Goal: Navigation & Orientation: Find specific page/section

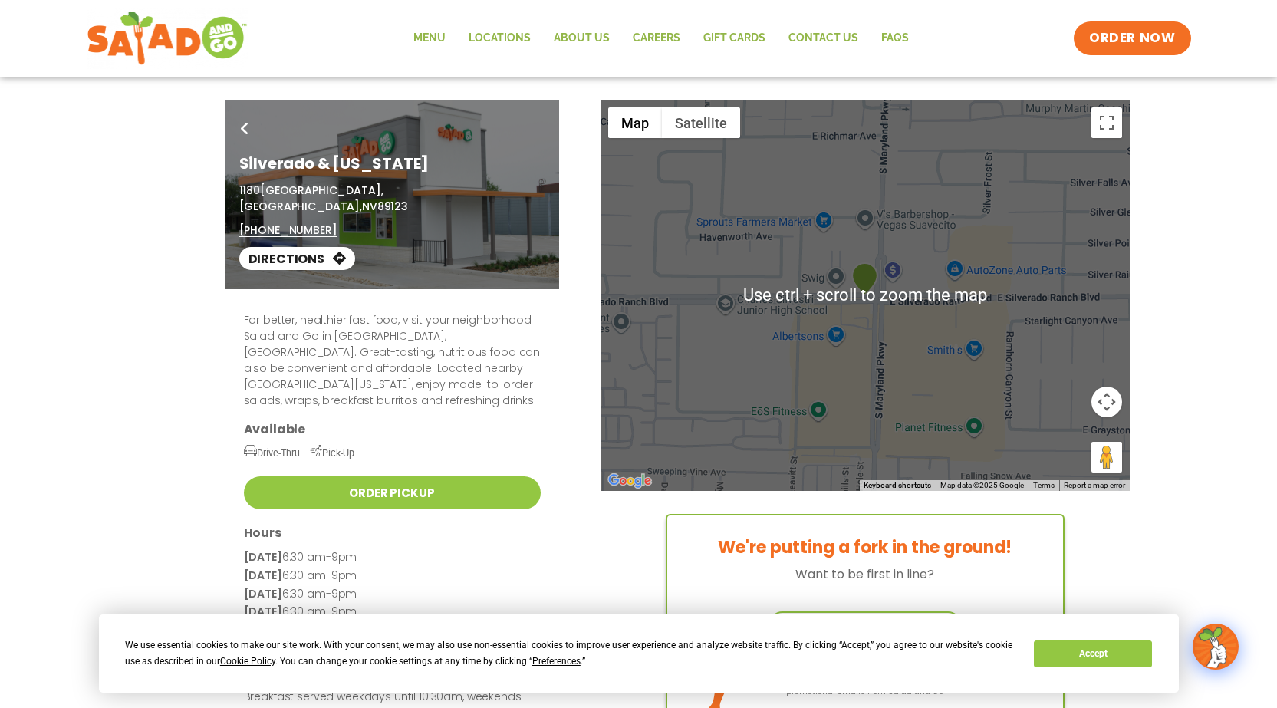
click at [982, 225] on div "Go Back Silverado & [US_STATE] [STREET_ADDRESS] (702) 425-3574 Directions" at bounding box center [639, 194] width 836 height 189
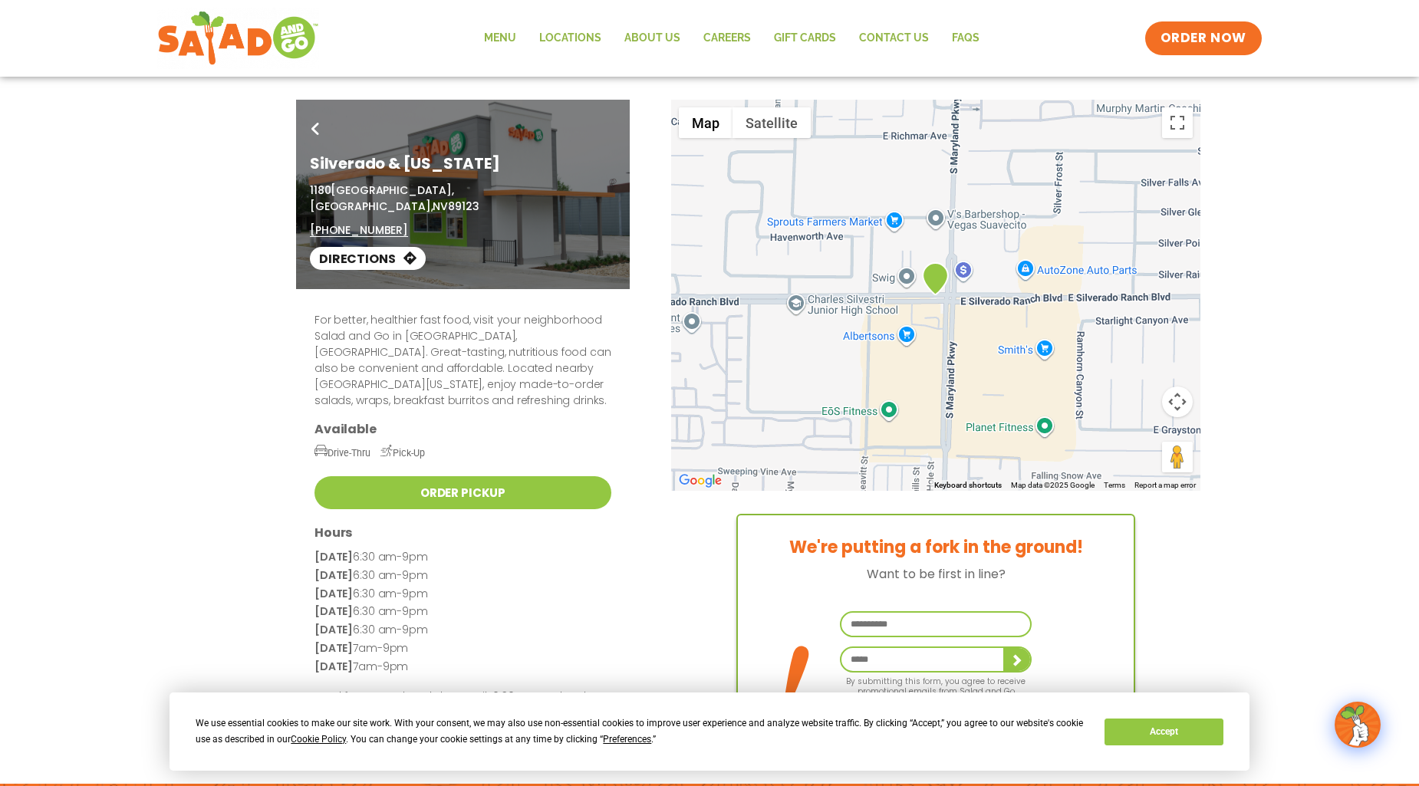
drag, startPoint x: 919, startPoint y: 221, endPoint x: 928, endPoint y: 221, distance: 9.2
click at [919, 221] on div "Go Back Silverado & [US_STATE] [STREET_ADDRESS] (702) 425-3574 Directions" at bounding box center [709, 194] width 836 height 189
click at [976, 218] on div "Go Back Silverado & [US_STATE] [STREET_ADDRESS] (702) 425-3574 Directions" at bounding box center [709, 194] width 836 height 189
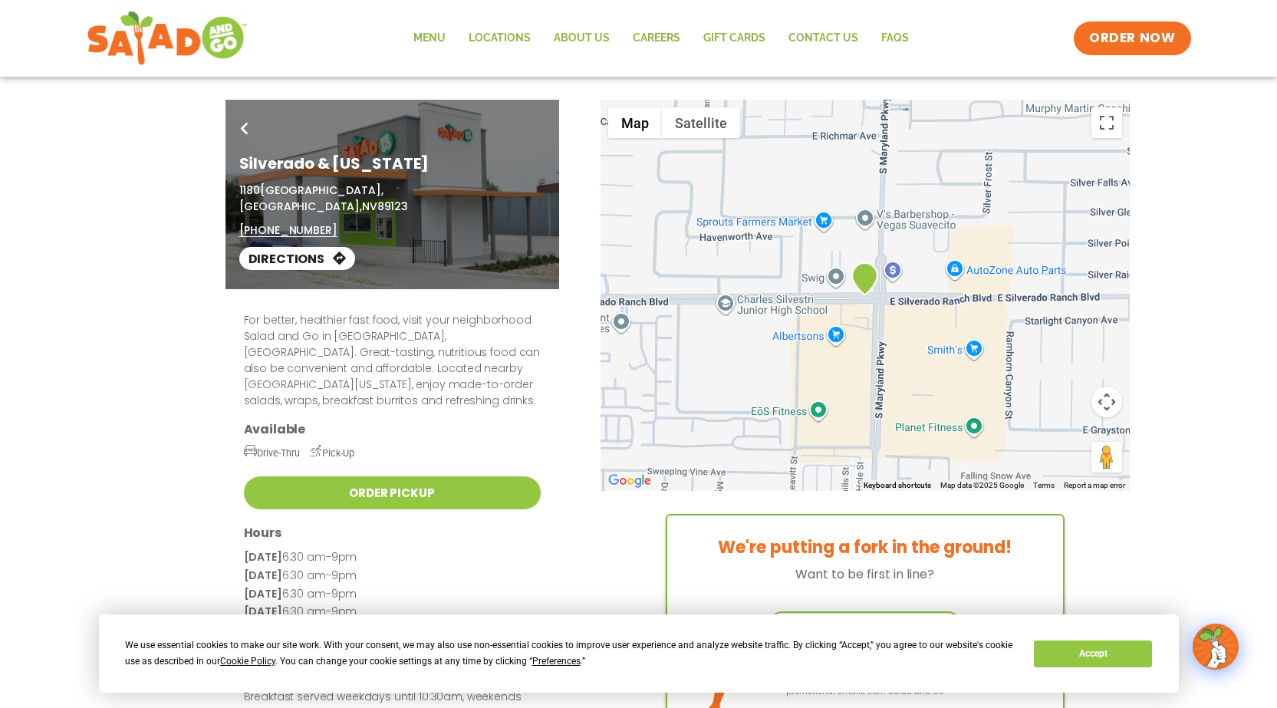
click at [879, 225] on div "Go Back Silverado & [US_STATE] [STREET_ADDRESS] (702) 425-3574 Directions" at bounding box center [639, 194] width 836 height 189
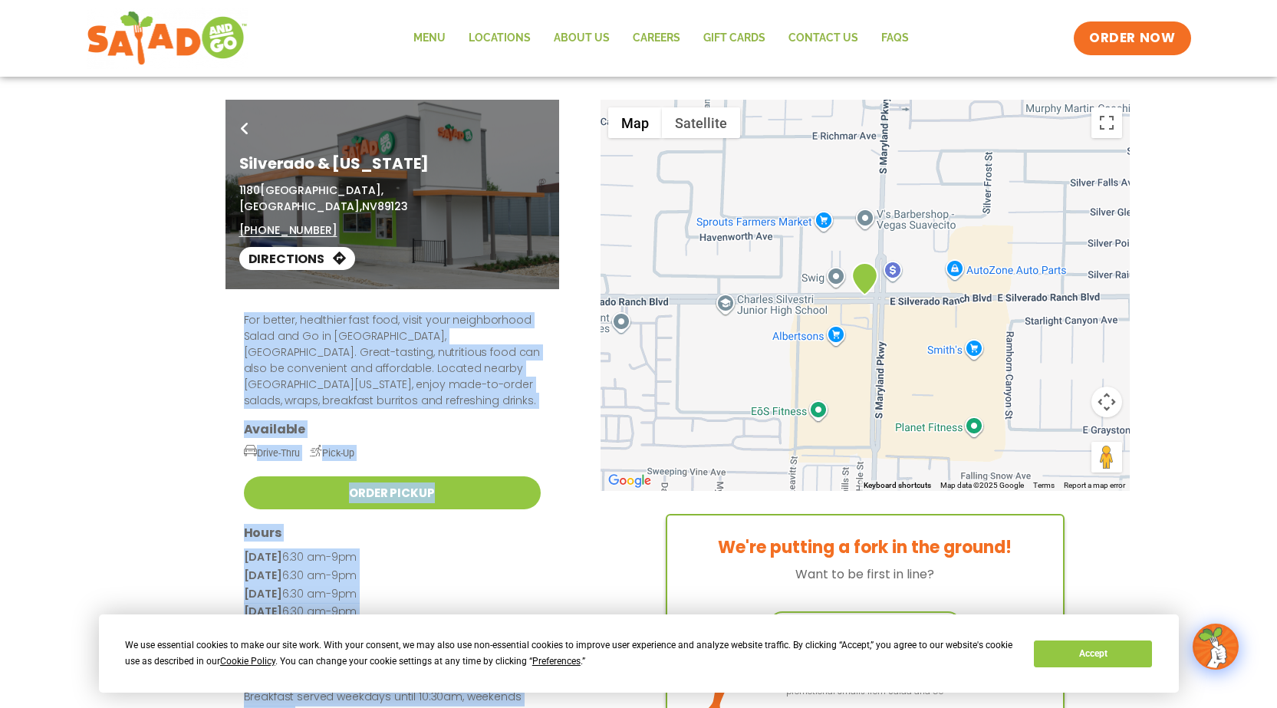
drag, startPoint x: 897, startPoint y: 281, endPoint x: 928, endPoint y: 315, distance: 46.2
click at [899, 311] on div "For better, healthier fast food, visit your neighborhood Salad and Go in [GEOGR…" at bounding box center [639, 516] width 836 height 454
click at [1109, 118] on div "Go Back Silverado & [US_STATE] [STREET_ADDRESS] (702) 425-3574 Directions" at bounding box center [638, 194] width 1277 height 189
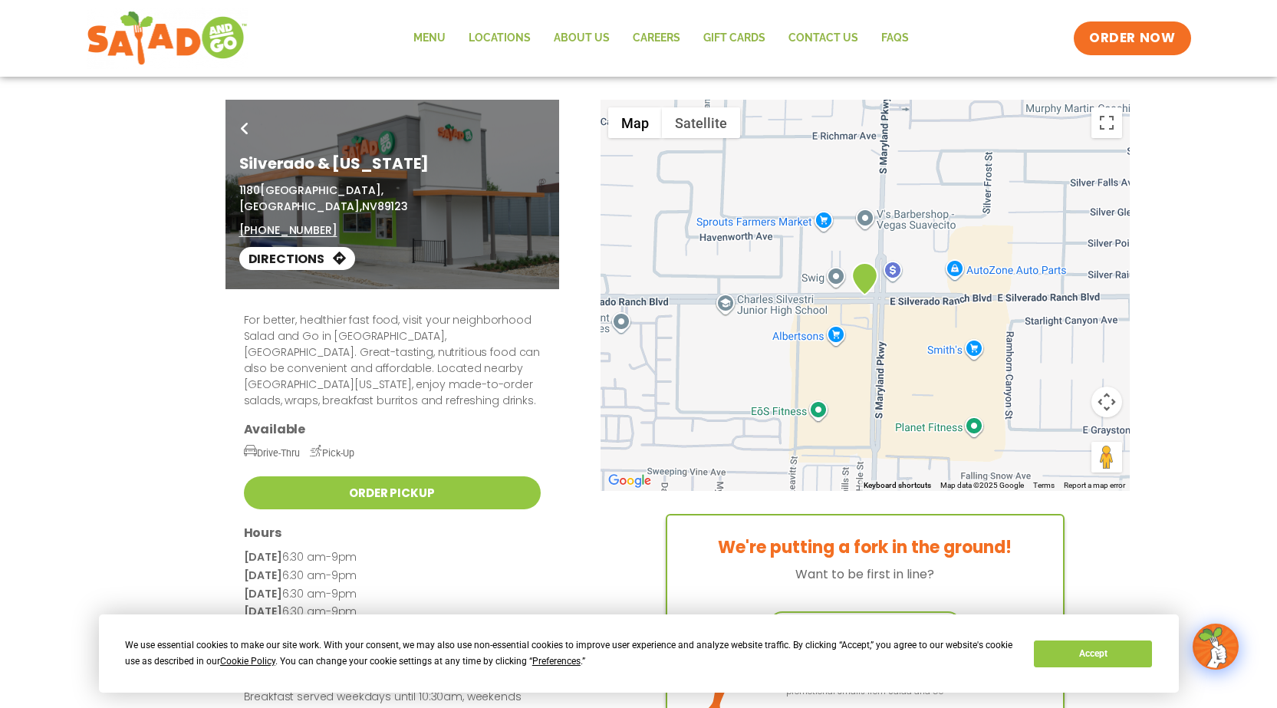
click at [1106, 121] on div "Go Back Silverado & [US_STATE] [STREET_ADDRESS] (702) 425-3574 Directions" at bounding box center [638, 194] width 1277 height 189
click at [1100, 118] on div "Go Back Silverado & [US_STATE] [STREET_ADDRESS] (702) 425-3574 Directions" at bounding box center [638, 194] width 1277 height 189
click at [708, 122] on div "Go Back Silverado & [US_STATE] [STREET_ADDRESS] (702) 425-3574 Directions" at bounding box center [639, 194] width 836 height 189
click at [629, 126] on div "Go Back Silverado & [US_STATE] [STREET_ADDRESS] (702) 425-3574 Directions" at bounding box center [639, 194] width 836 height 189
click at [301, 247] on link "Directions" at bounding box center [297, 258] width 116 height 23
